Goal: Task Accomplishment & Management: Manage account settings

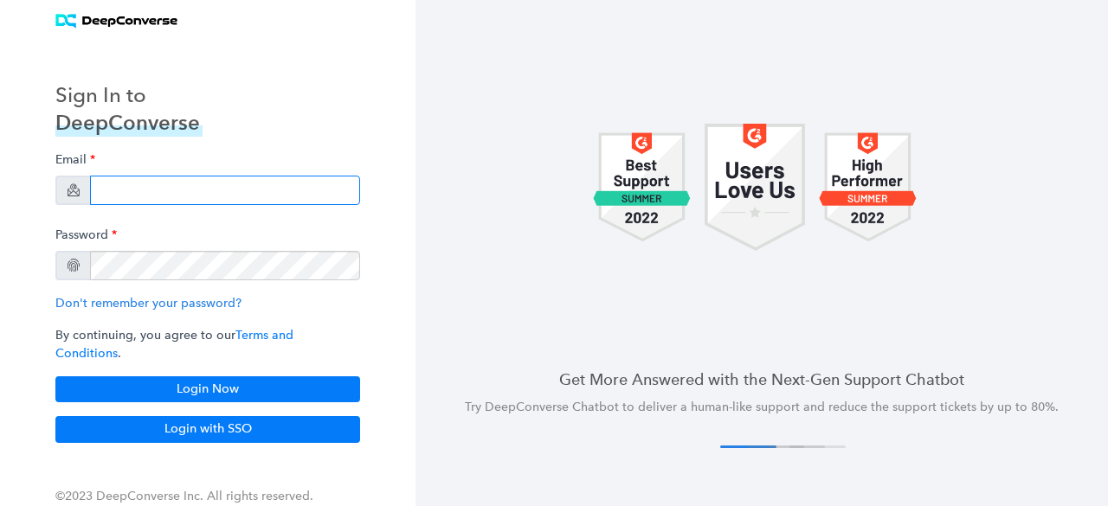
click at [175, 197] on input "email" at bounding box center [225, 190] width 270 height 29
type input "[EMAIL_ADDRESS][PERSON_NAME][DOMAIN_NAME]"
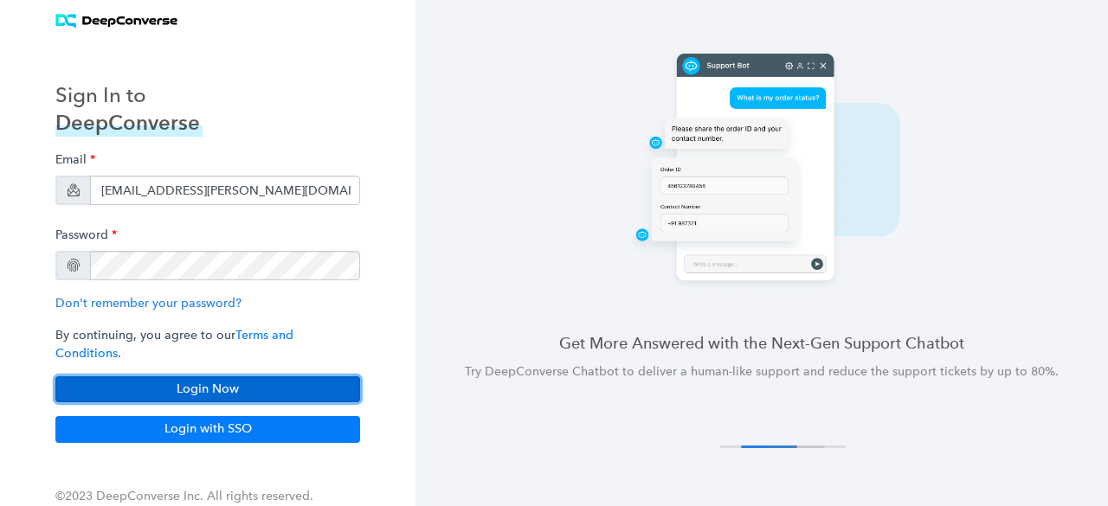
click at [203, 377] on button "Login Now" at bounding box center [207, 390] width 305 height 26
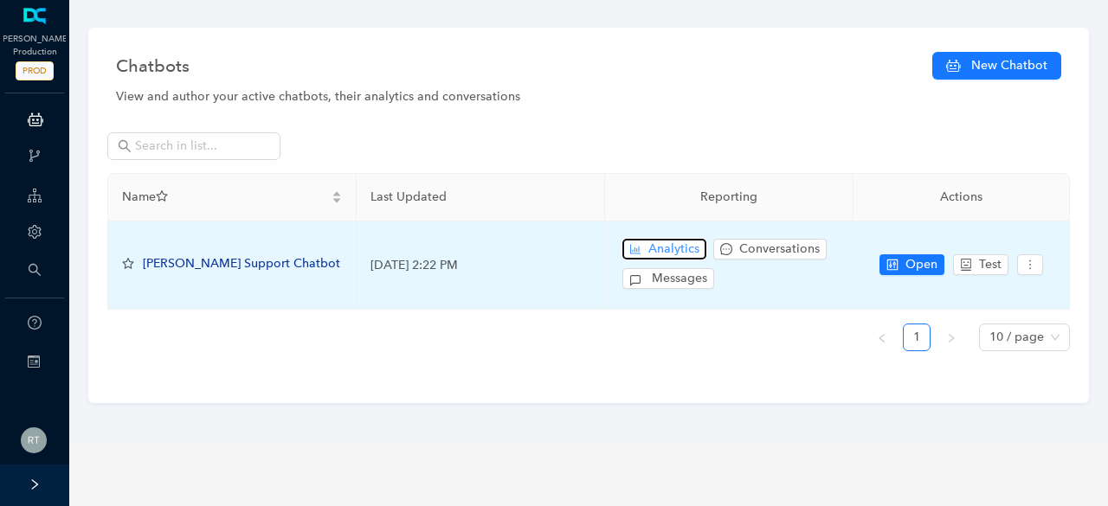
click at [672, 250] on span "Analytics" at bounding box center [673, 249] width 51 height 19
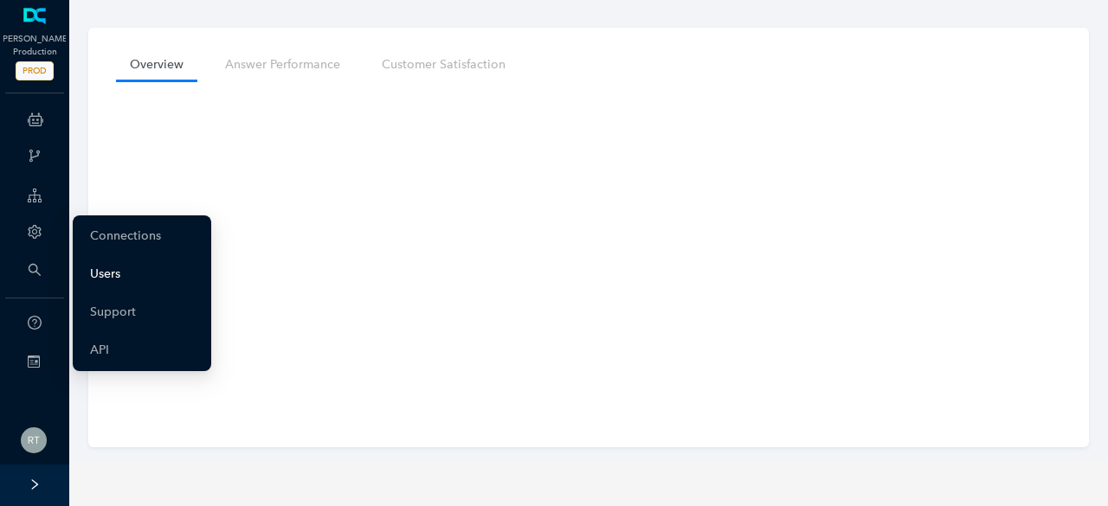
click at [106, 276] on link "Users" at bounding box center [105, 274] width 30 height 35
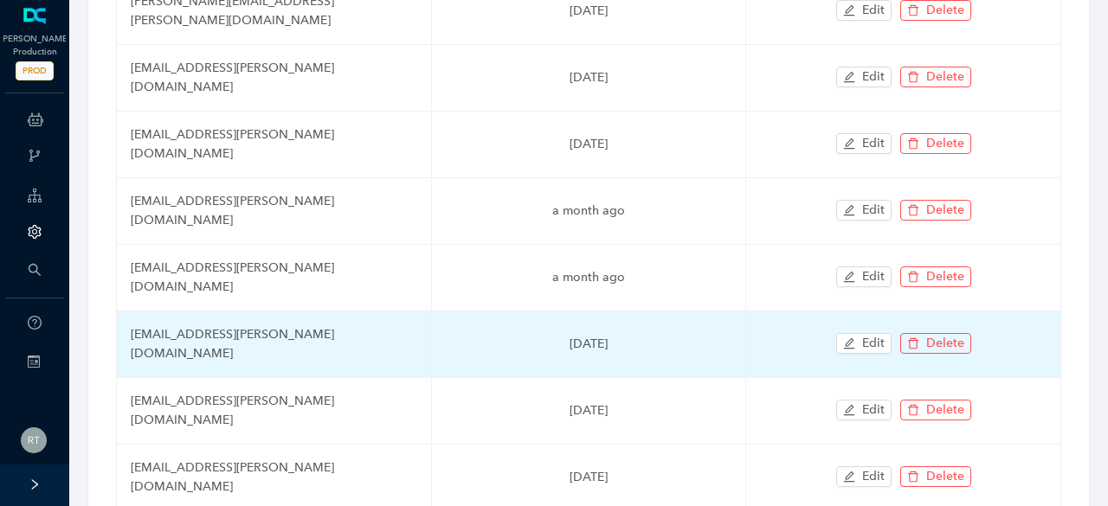
scroll to position [260, 0]
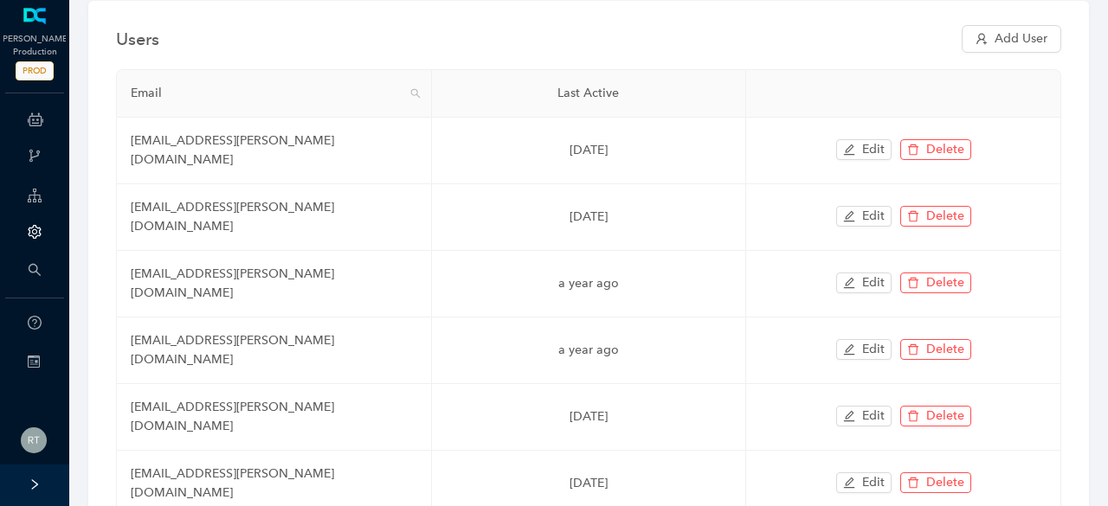
scroll to position [0, 0]
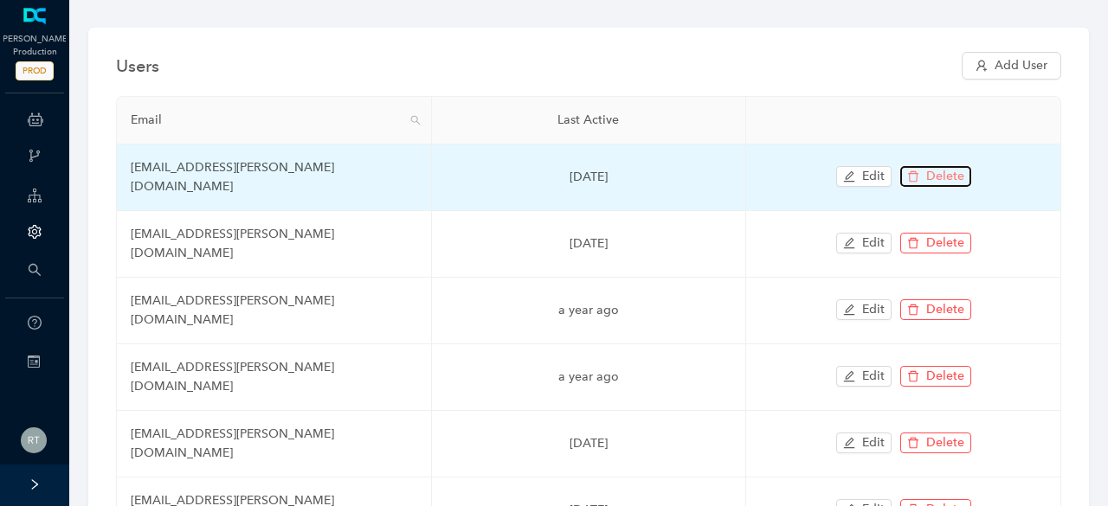
click at [949, 167] on span "Delete" at bounding box center [945, 176] width 38 height 19
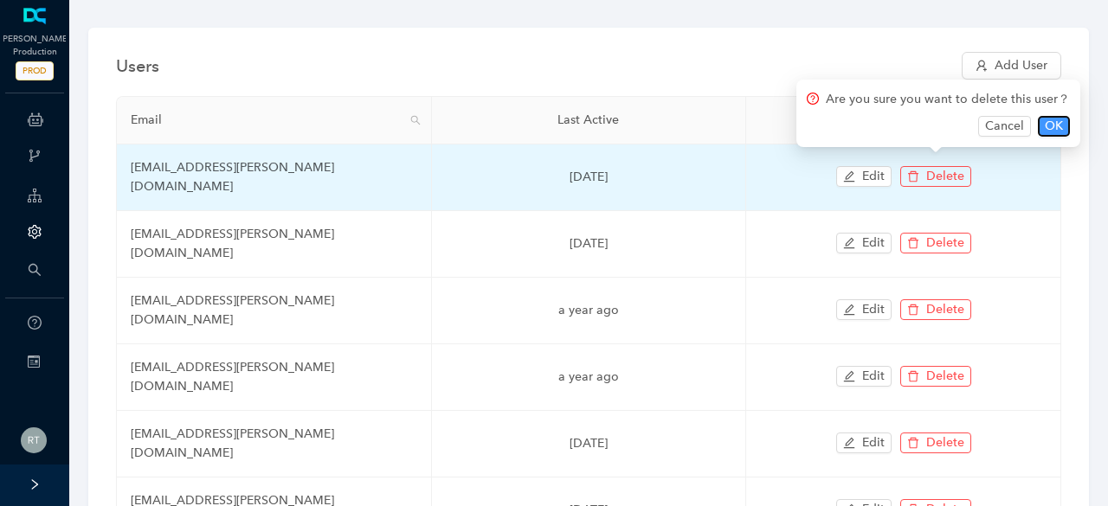
click at [1045, 126] on span "OK" at bounding box center [1054, 126] width 18 height 19
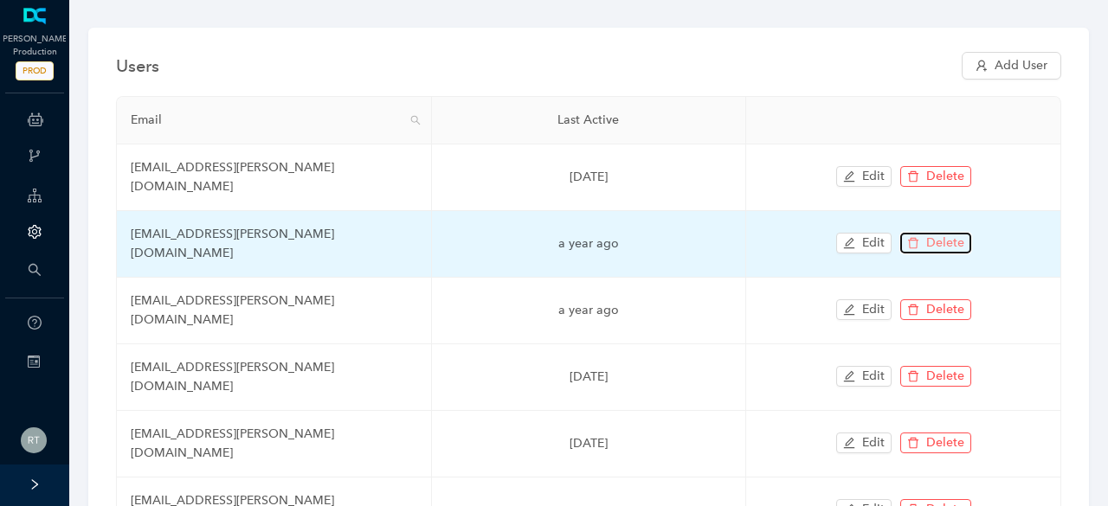
click at [950, 234] on span "Delete" at bounding box center [945, 243] width 38 height 19
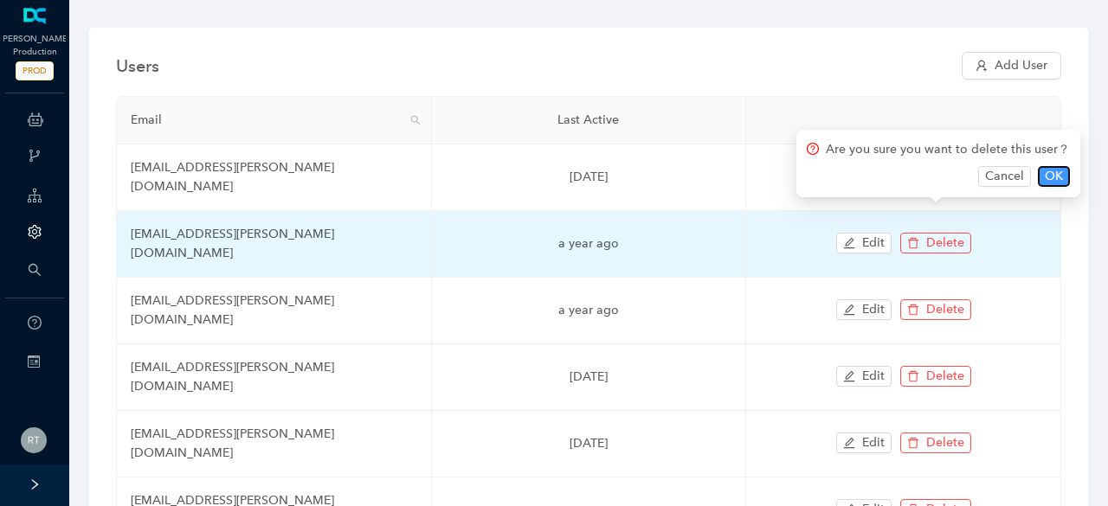
click at [1048, 177] on span "OK" at bounding box center [1054, 176] width 18 height 19
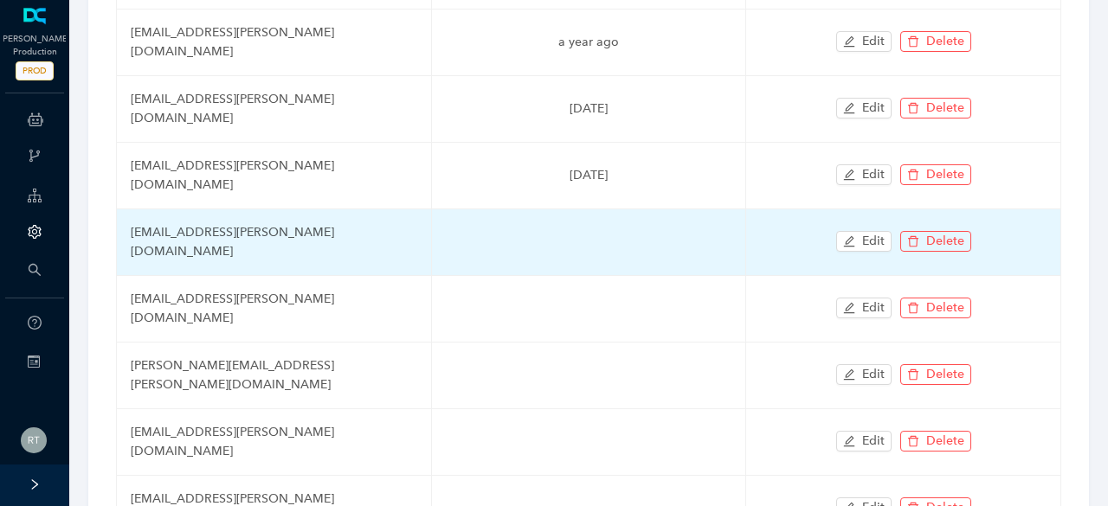
scroll to position [272, 0]
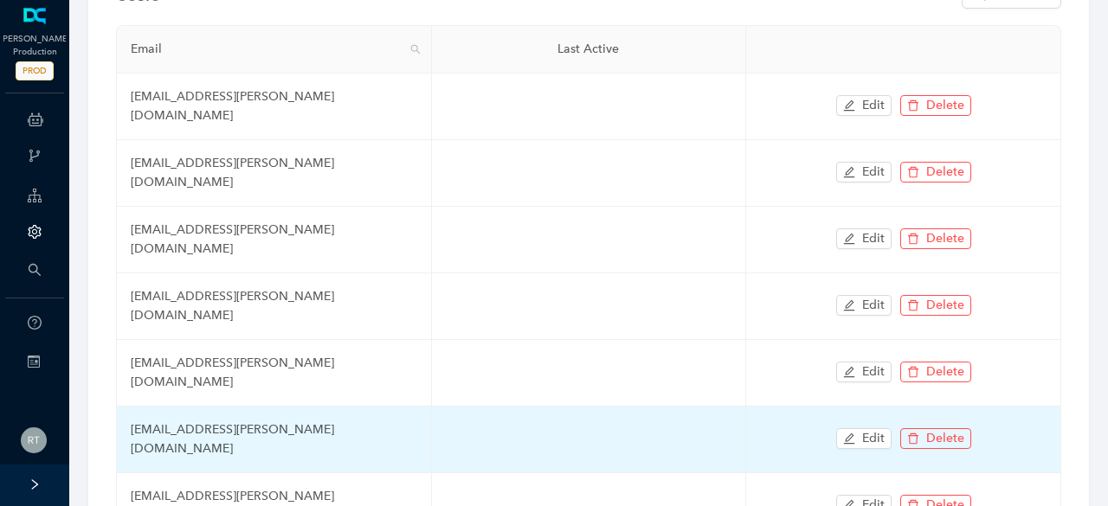
scroll to position [121, 0]
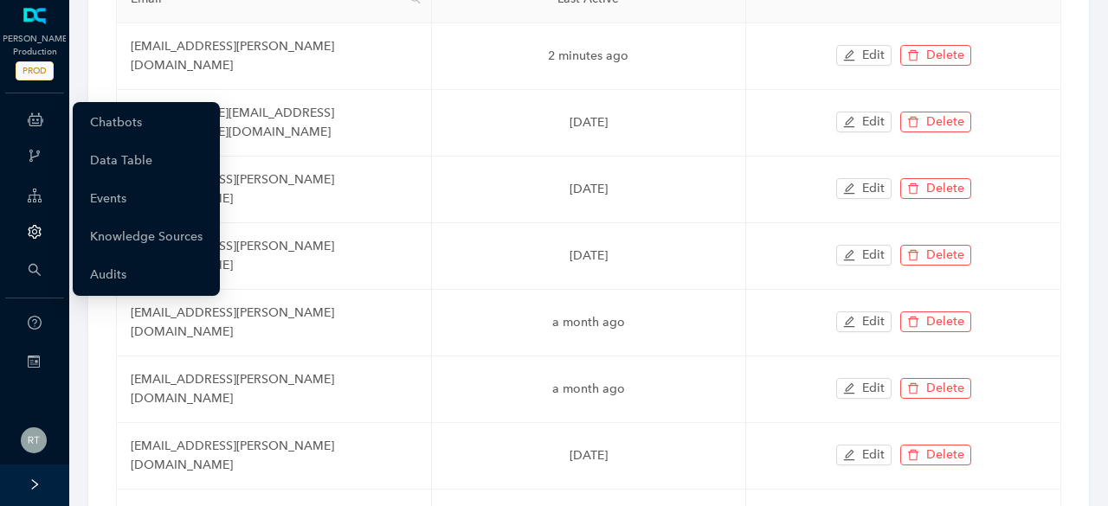
click at [40, 115] on icon at bounding box center [36, 119] width 16 height 35
click at [117, 119] on link "Chatbots" at bounding box center [116, 123] width 52 height 35
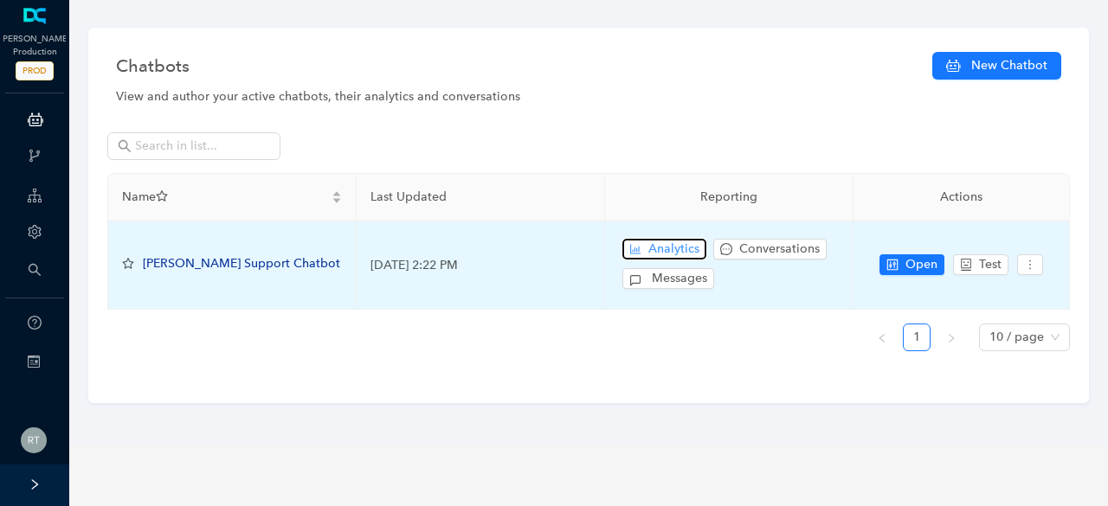
click at [672, 248] on span "Analytics" at bounding box center [673, 249] width 51 height 19
